Goal: Communication & Community: Answer question/provide support

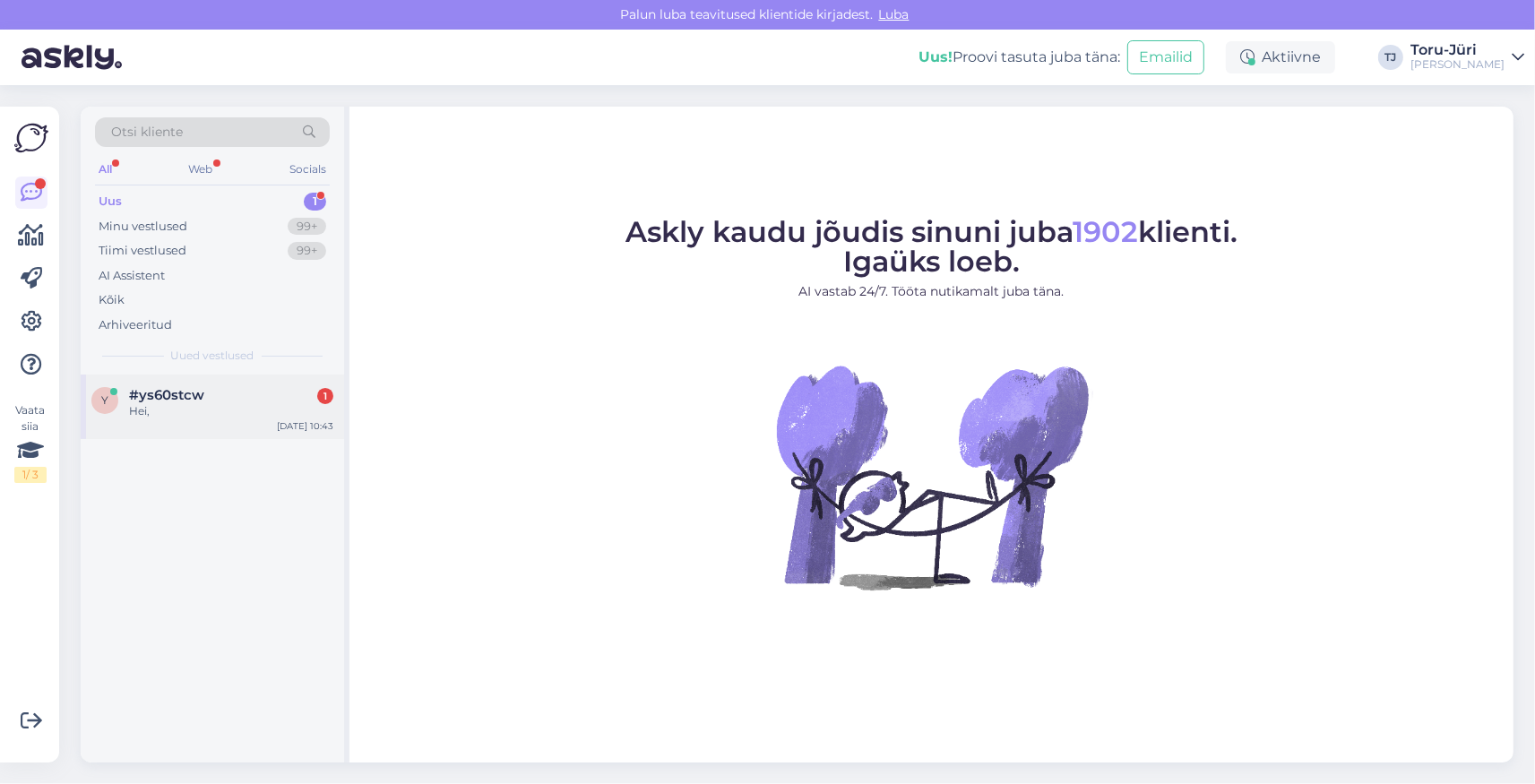
click at [184, 392] on span "#ys60stcw" at bounding box center [167, 394] width 76 height 16
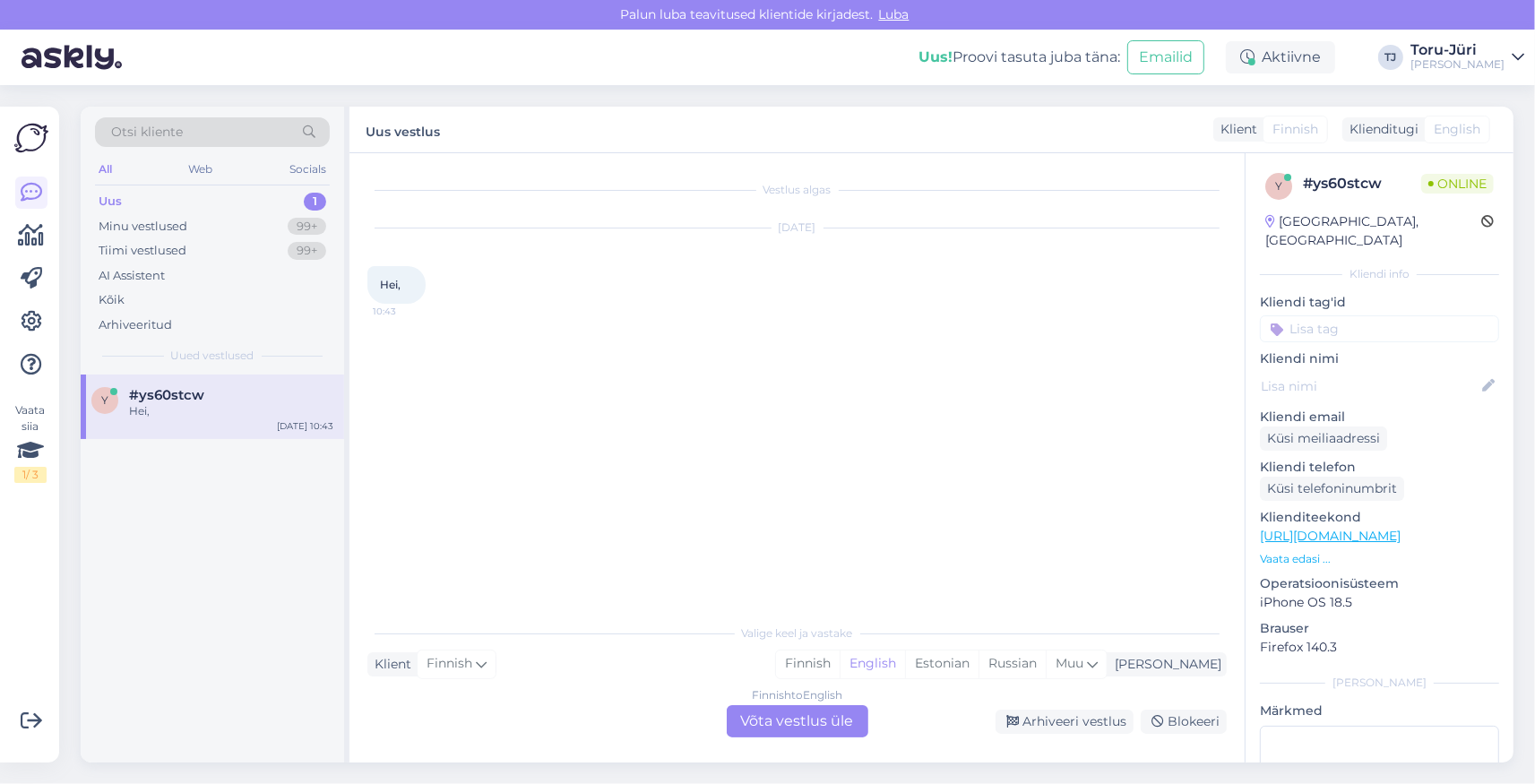
click at [834, 727] on div "Finnish to English Võta vestlus üle" at bounding box center [798, 720] width 142 height 32
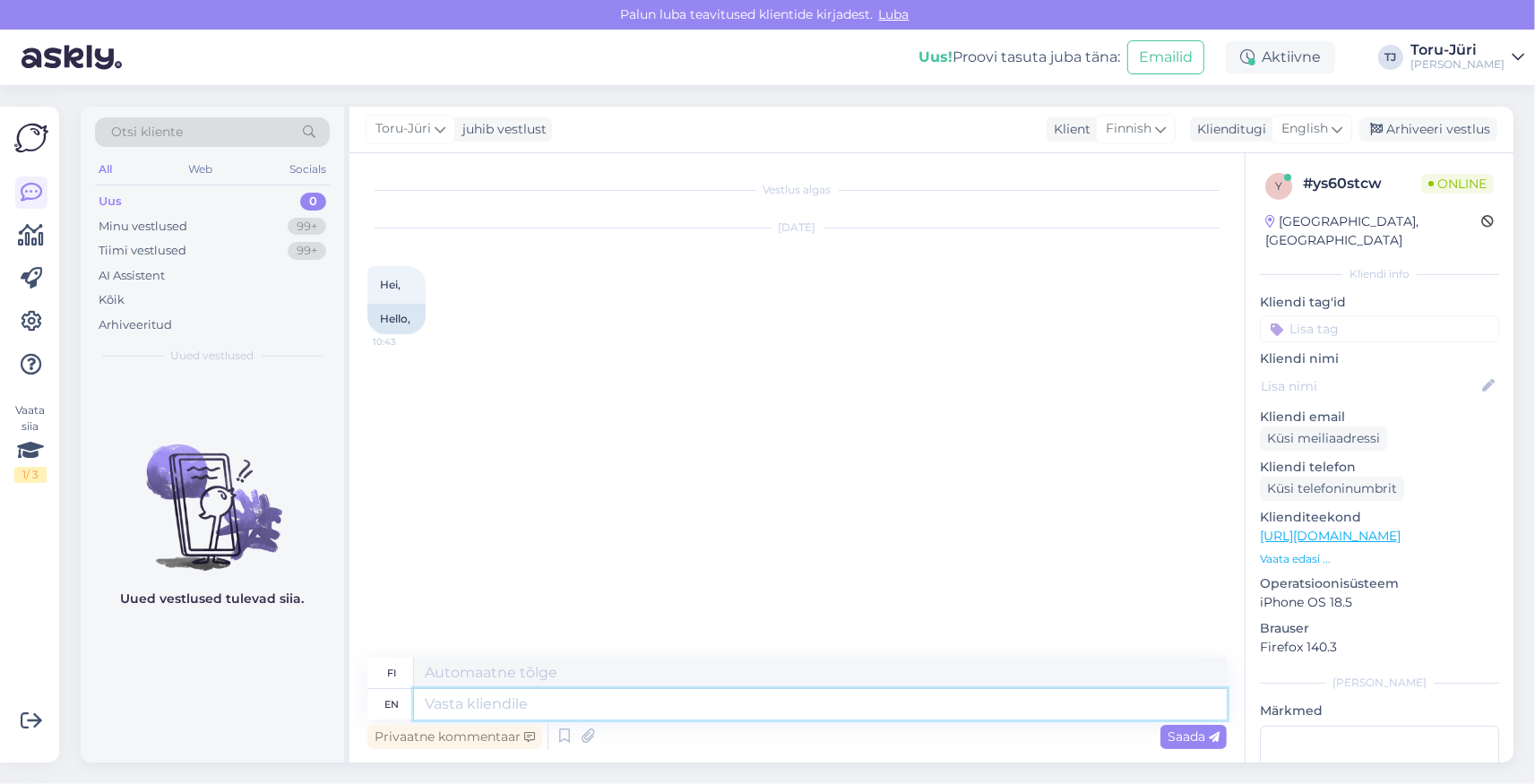
click at [523, 696] on textarea at bounding box center [820, 704] width 813 height 30
click at [1336, 141] on div "English" at bounding box center [1311, 129] width 80 height 29
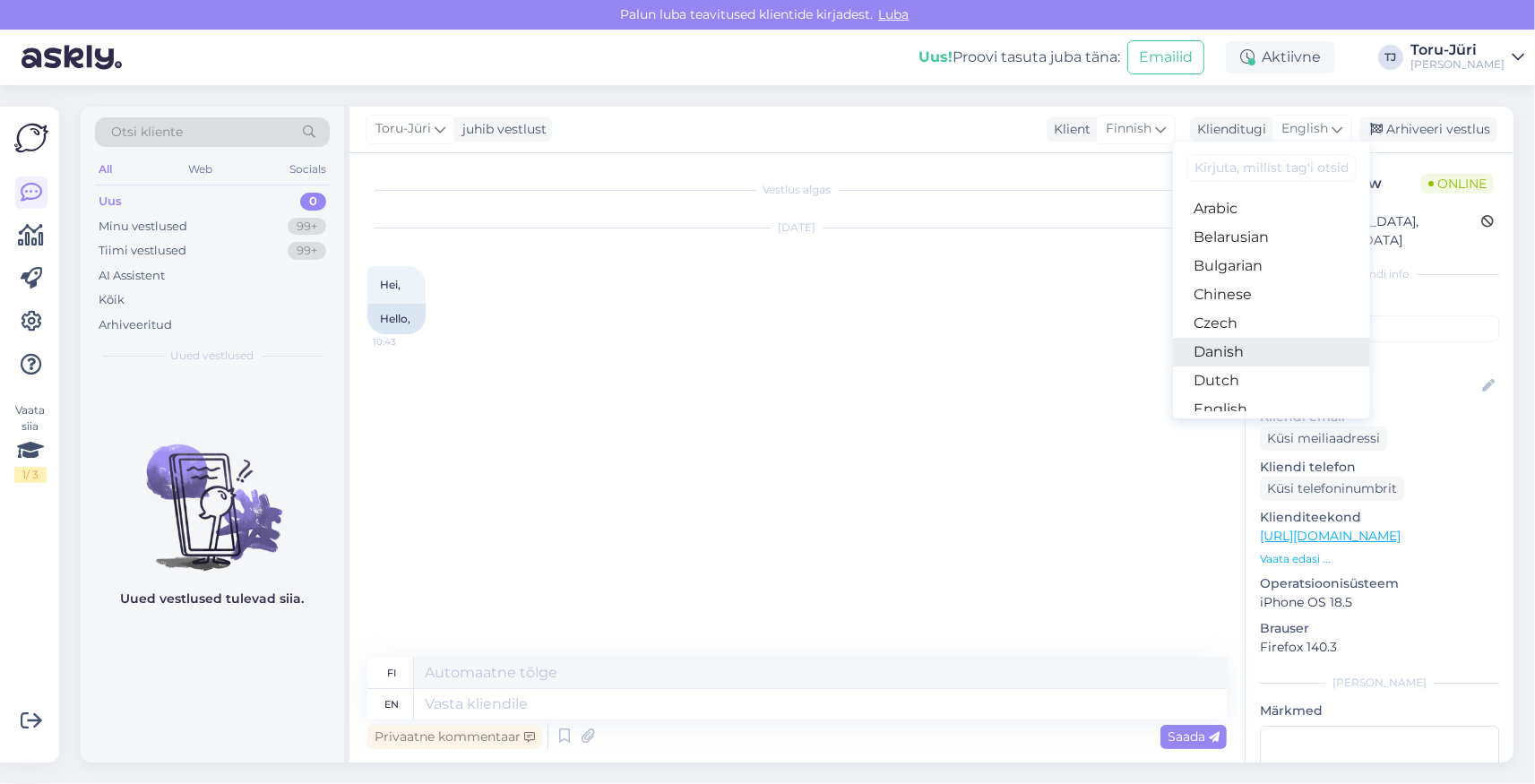
scroll to position [103, 0]
click at [1251, 342] on link "Estonian" at bounding box center [1271, 335] width 197 height 29
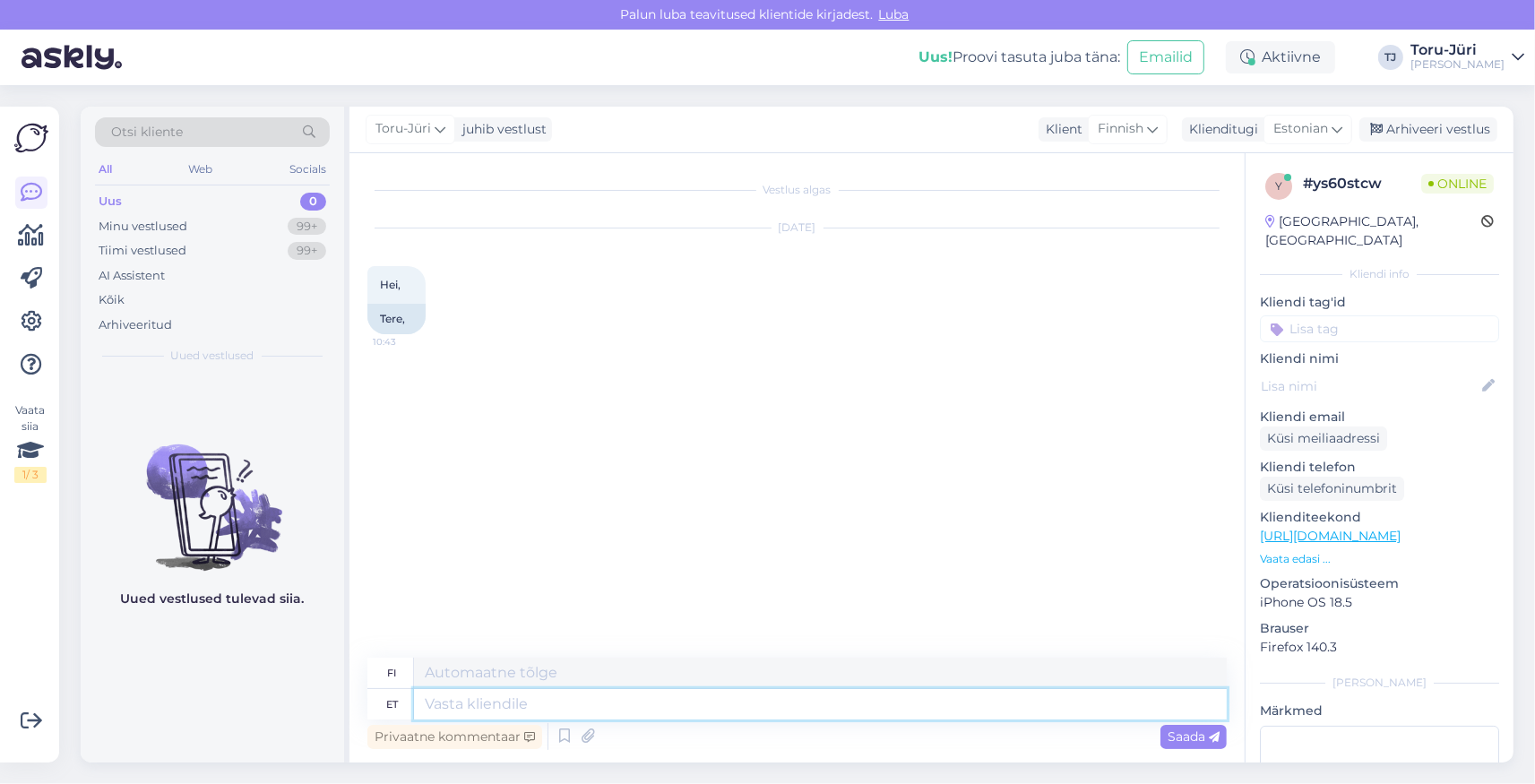
click at [546, 702] on textarea at bounding box center [820, 704] width 813 height 30
type textarea "Tere"
type textarea "Hei"
type textarea "Tere"
click at [1168, 733] on span "Saada" at bounding box center [1194, 736] width 52 height 16
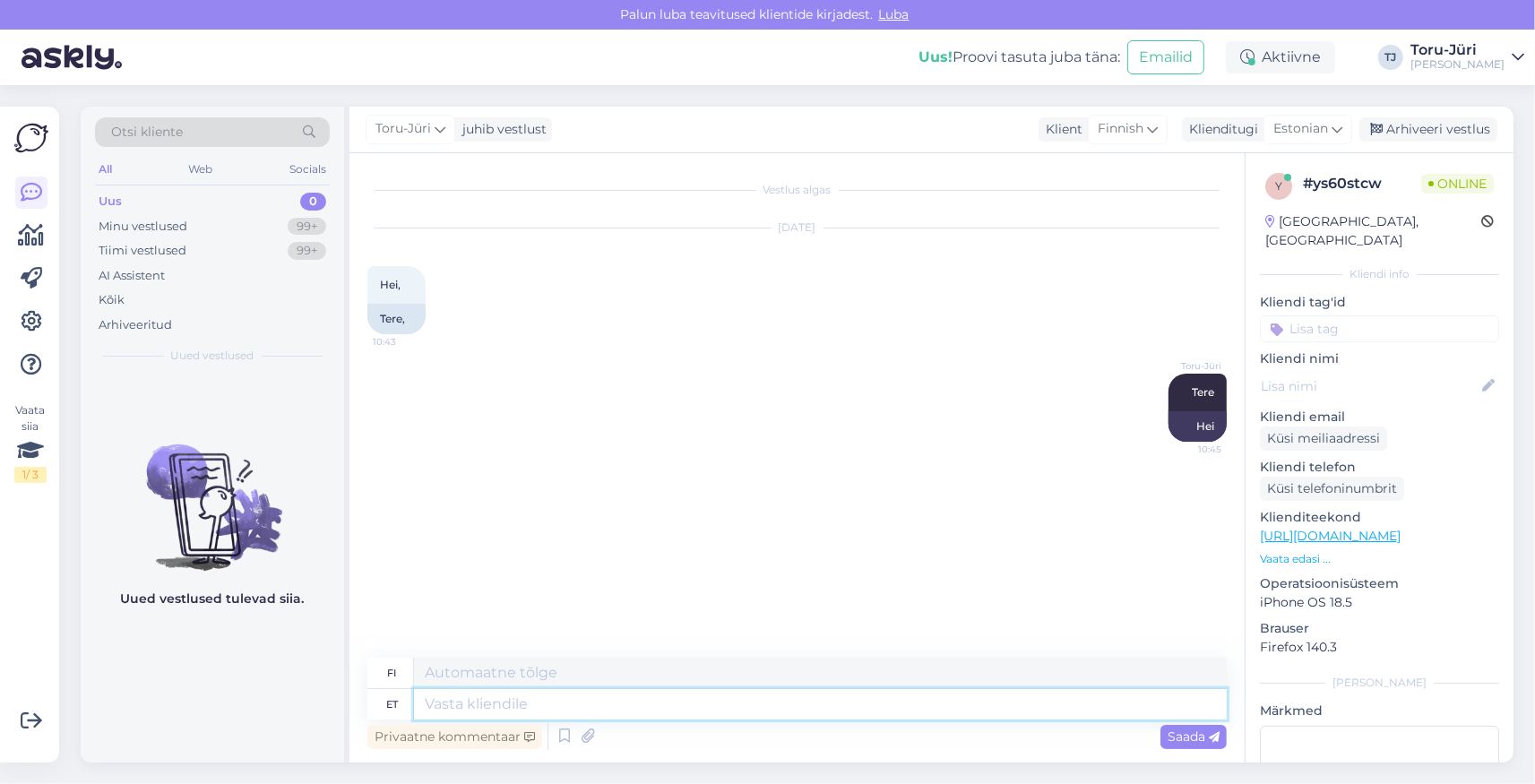
click at [603, 701] on textarea at bounding box center [820, 704] width 813 height 30
type textarea "Kas s"
type textarea "On"
type textarea "Kas saame k"
type textarea "Voimmeko"
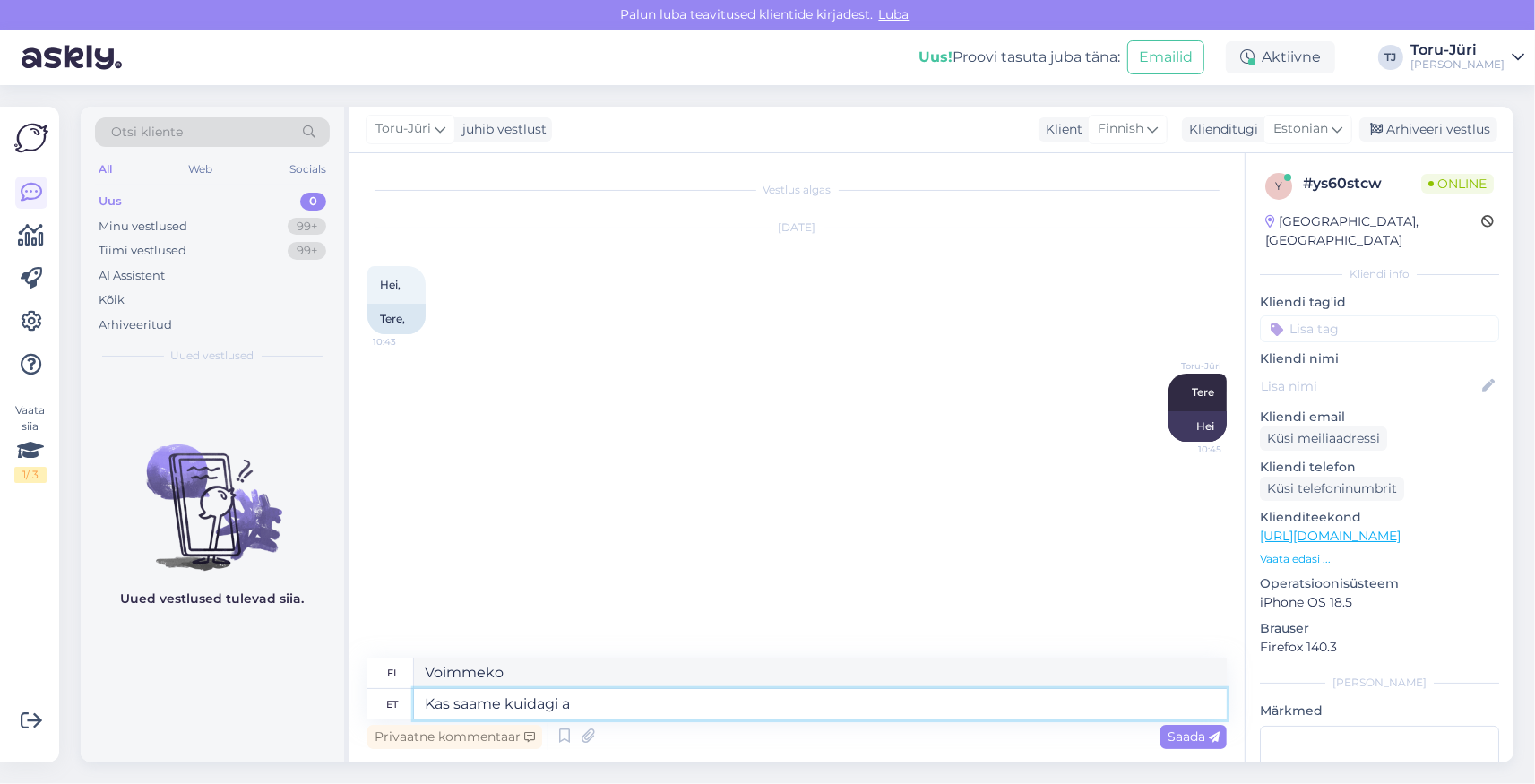
type textarea "Kas saame kuidagi ab"
type textarea "Voimmeko jotenkin"
type textarea "Kas saame kuidagi abiks o"
type textarea "Voimmeko auttaa millään tavalla?"
type textarea "Kas saame kuidagi abiks olla?"
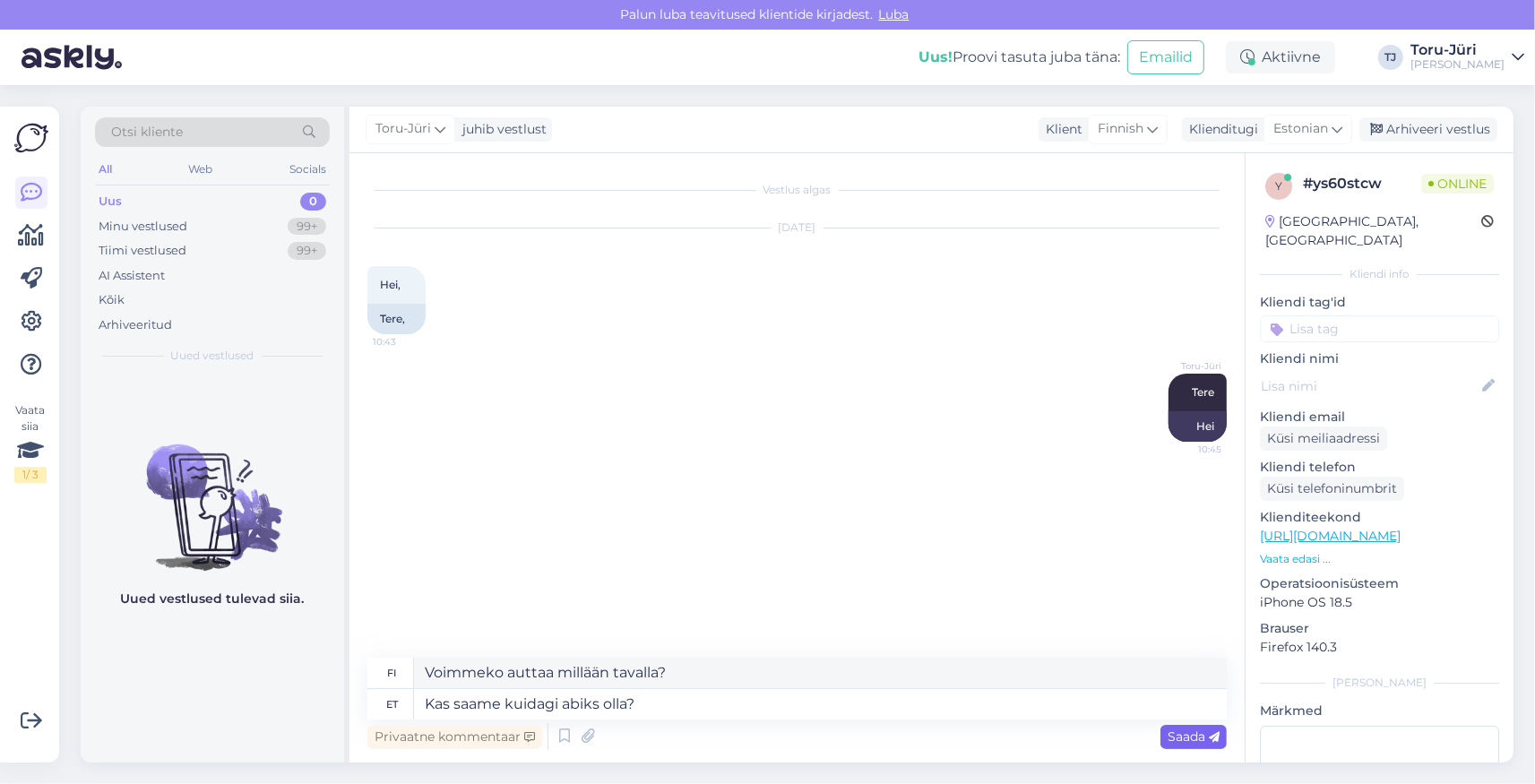
click at [1199, 729] on span "Saada" at bounding box center [1194, 736] width 52 height 16
